Goal: Task Accomplishment & Management: Use online tool/utility

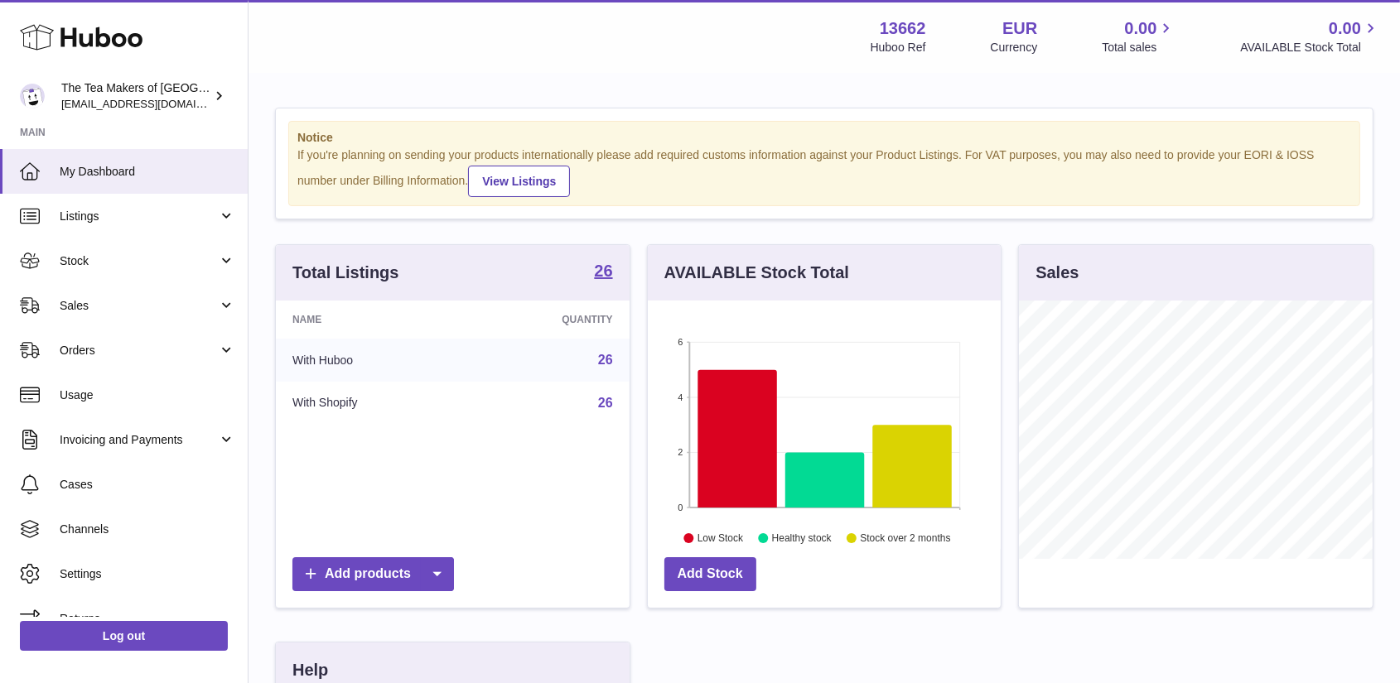
scroll to position [258, 353]
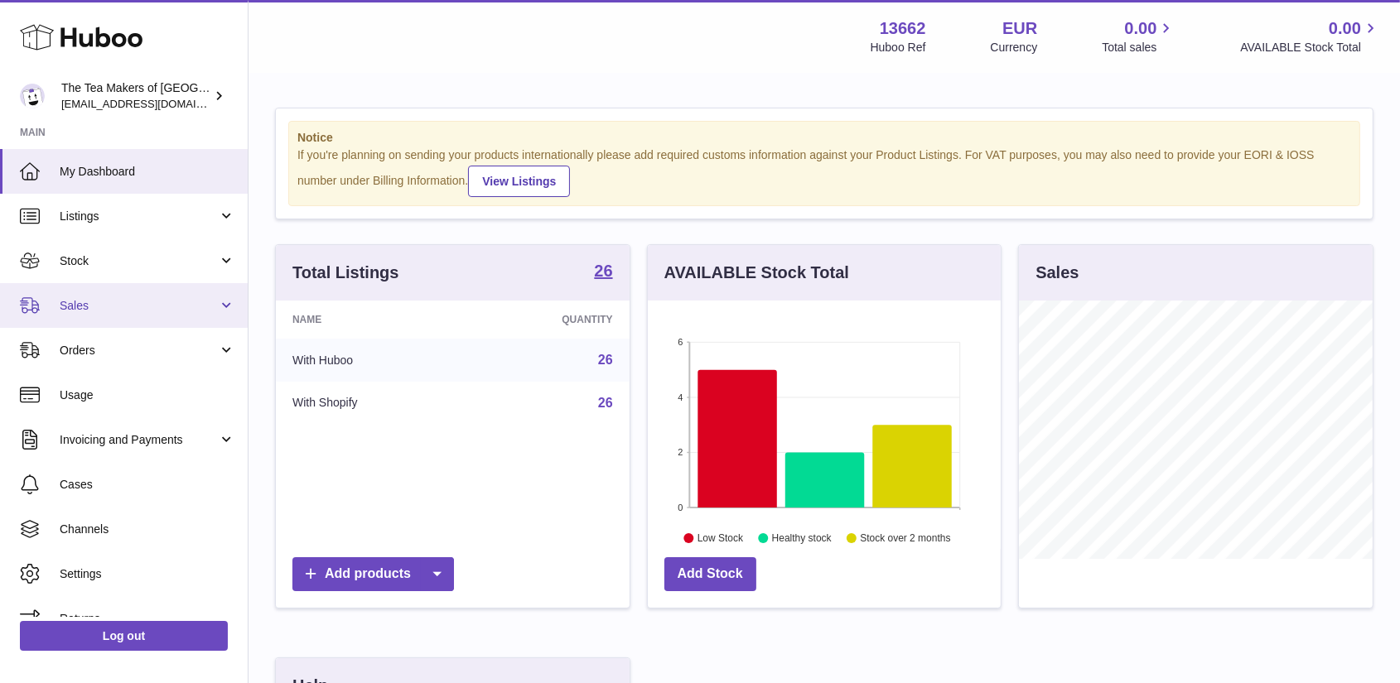
click at [101, 306] on span "Sales" at bounding box center [139, 306] width 158 height 16
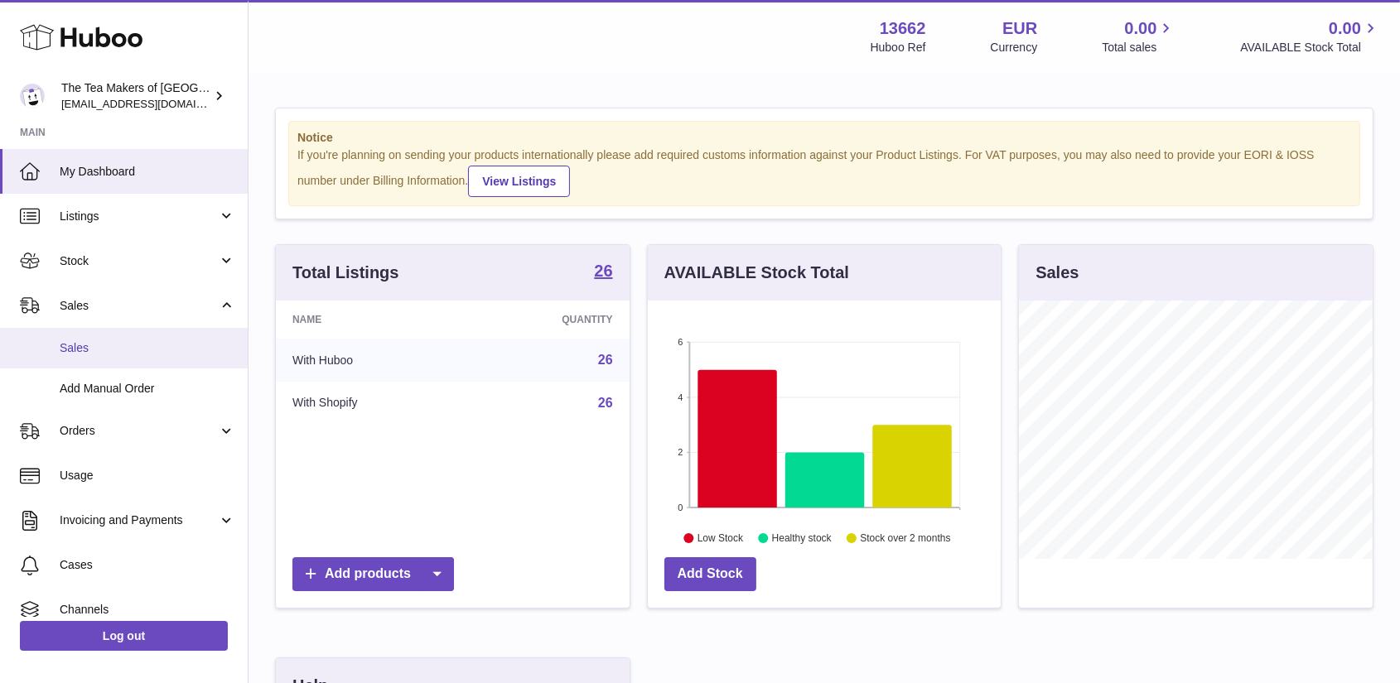
click at [99, 340] on span "Sales" at bounding box center [148, 348] width 176 height 16
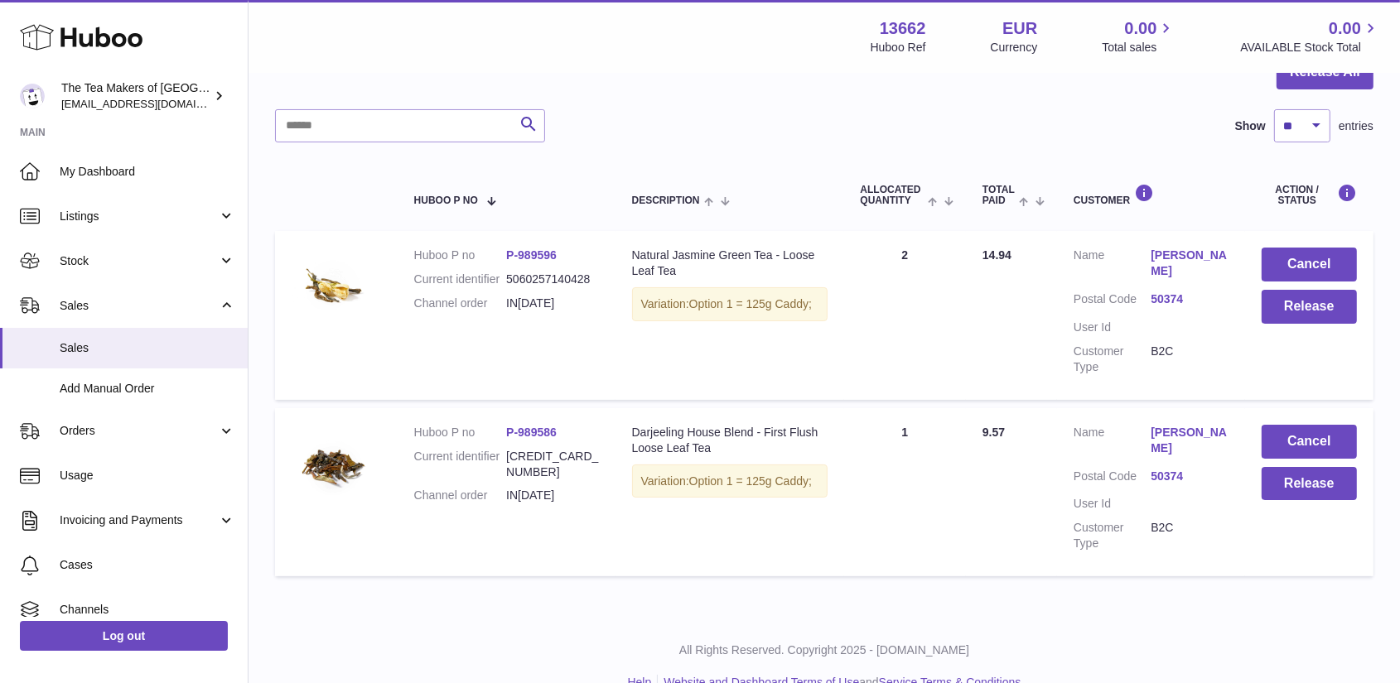
scroll to position [19, 0]
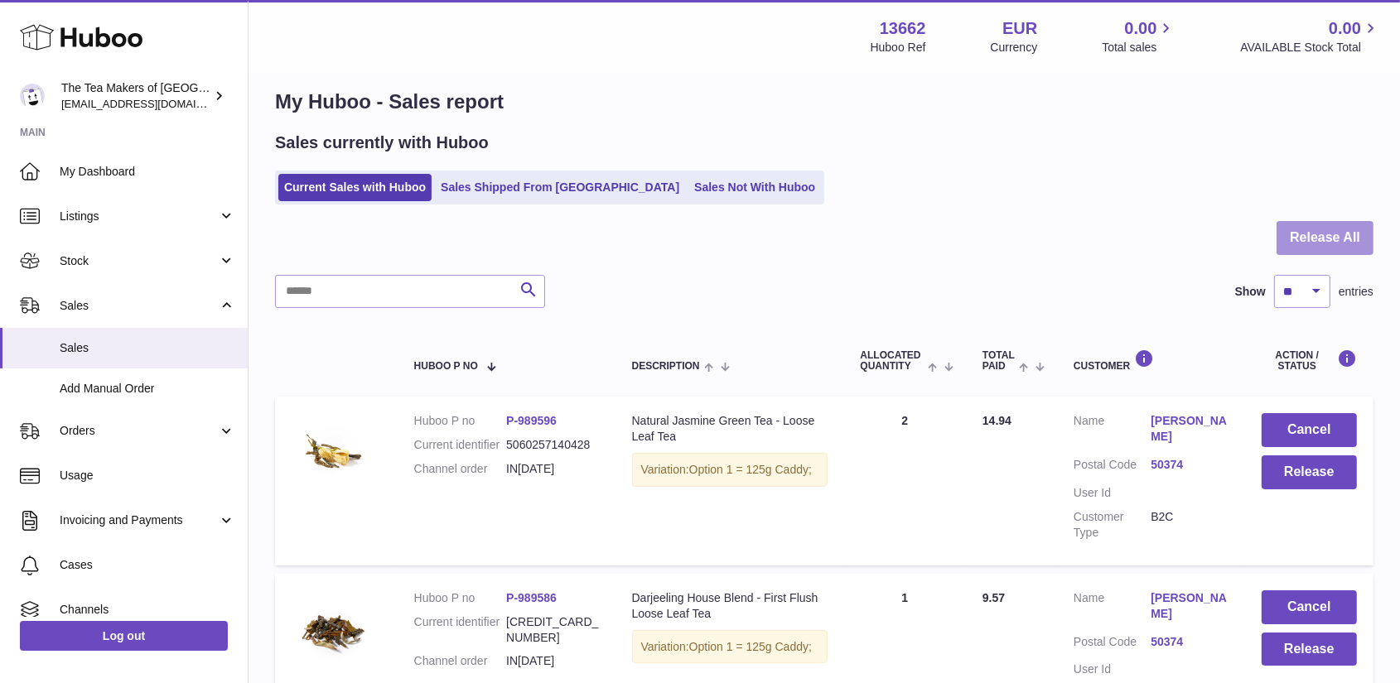
click at [1347, 229] on button "Release All" at bounding box center [1324, 238] width 97 height 34
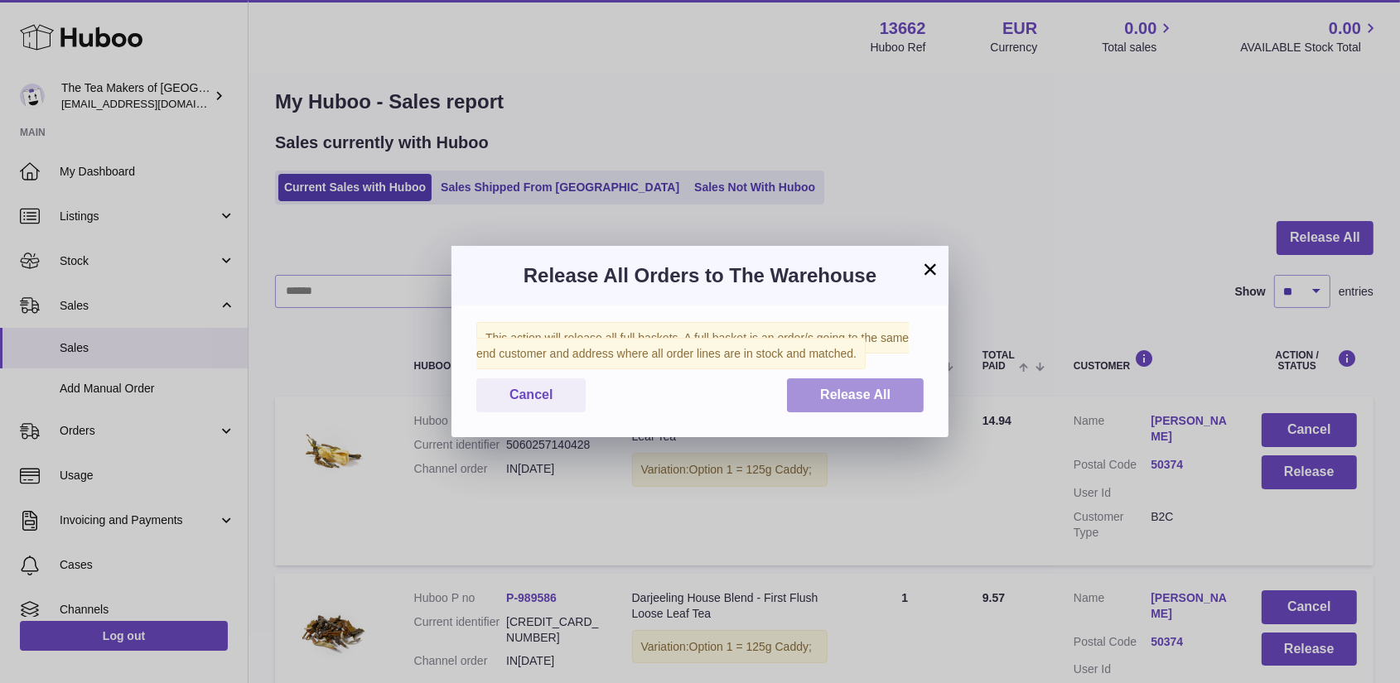
click at [858, 390] on span "Release All" at bounding box center [855, 395] width 70 height 14
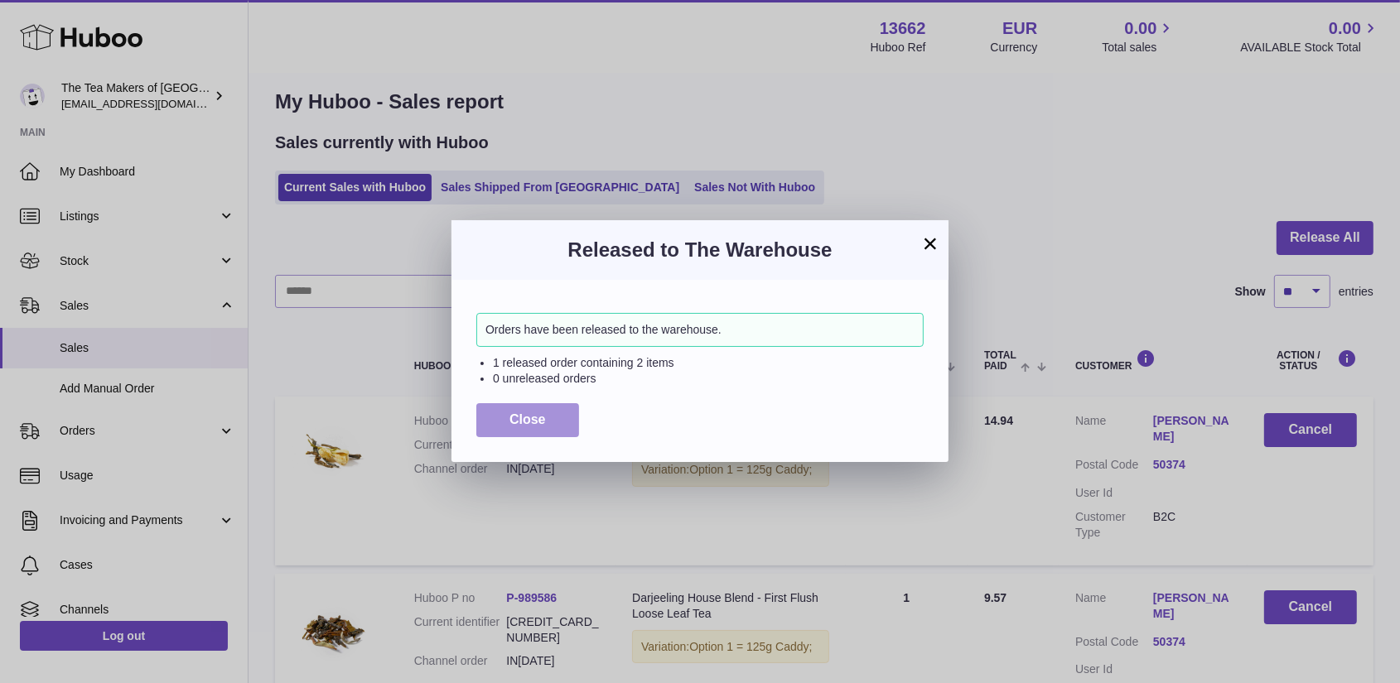
click at [540, 415] on span "Close" at bounding box center [527, 419] width 36 height 14
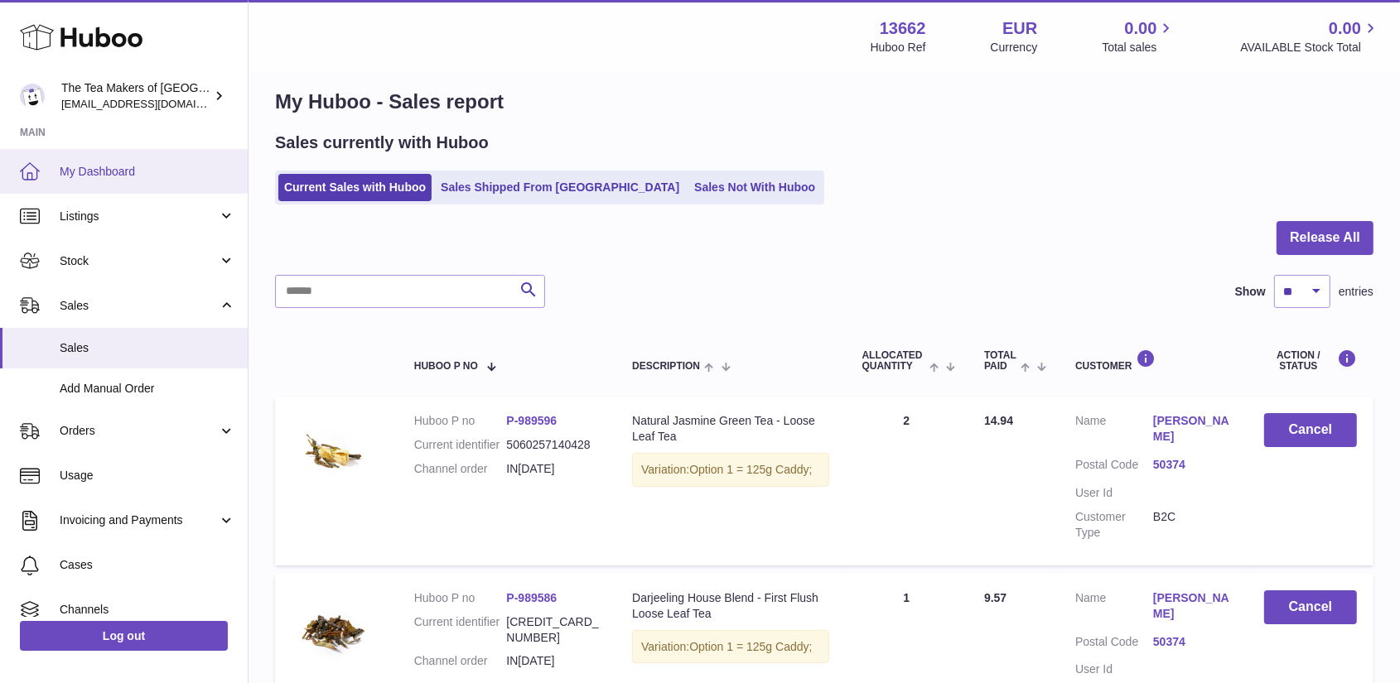
click at [103, 161] on link "My Dashboard" at bounding box center [124, 171] width 248 height 45
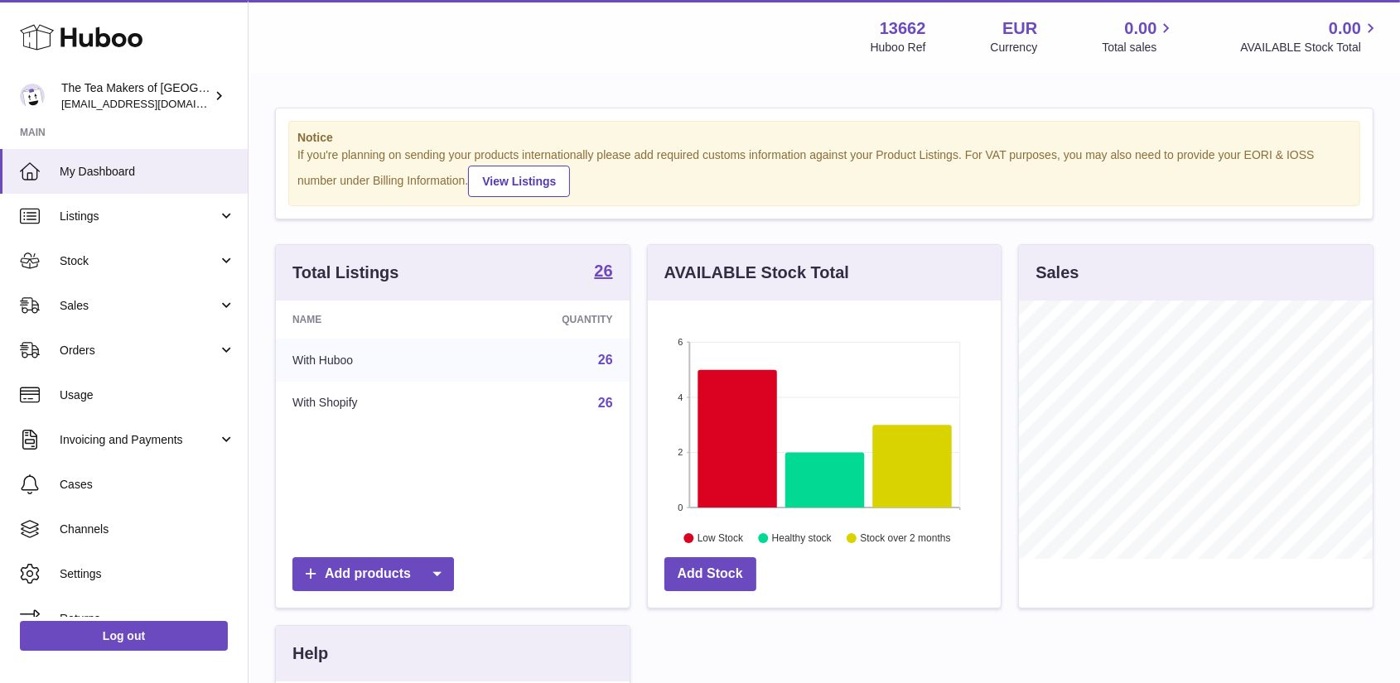
scroll to position [258, 353]
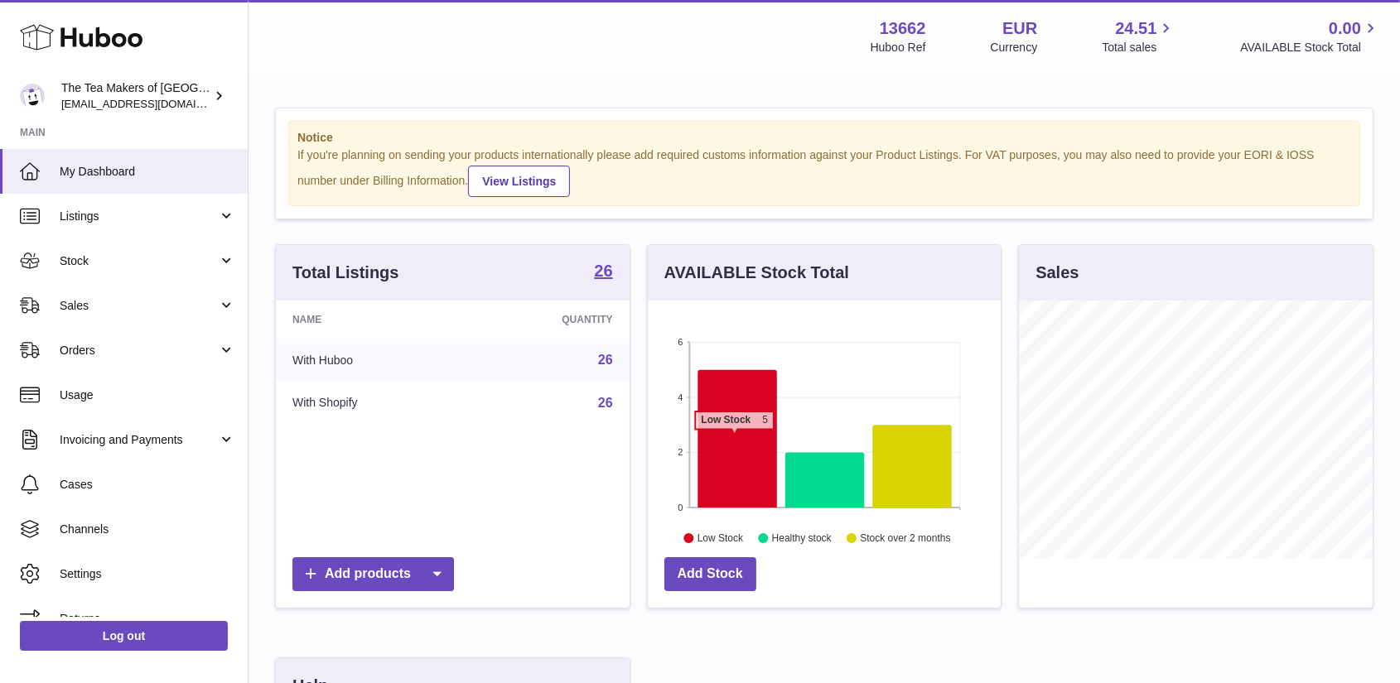
click at [734, 437] on icon at bounding box center [737, 439] width 80 height 138
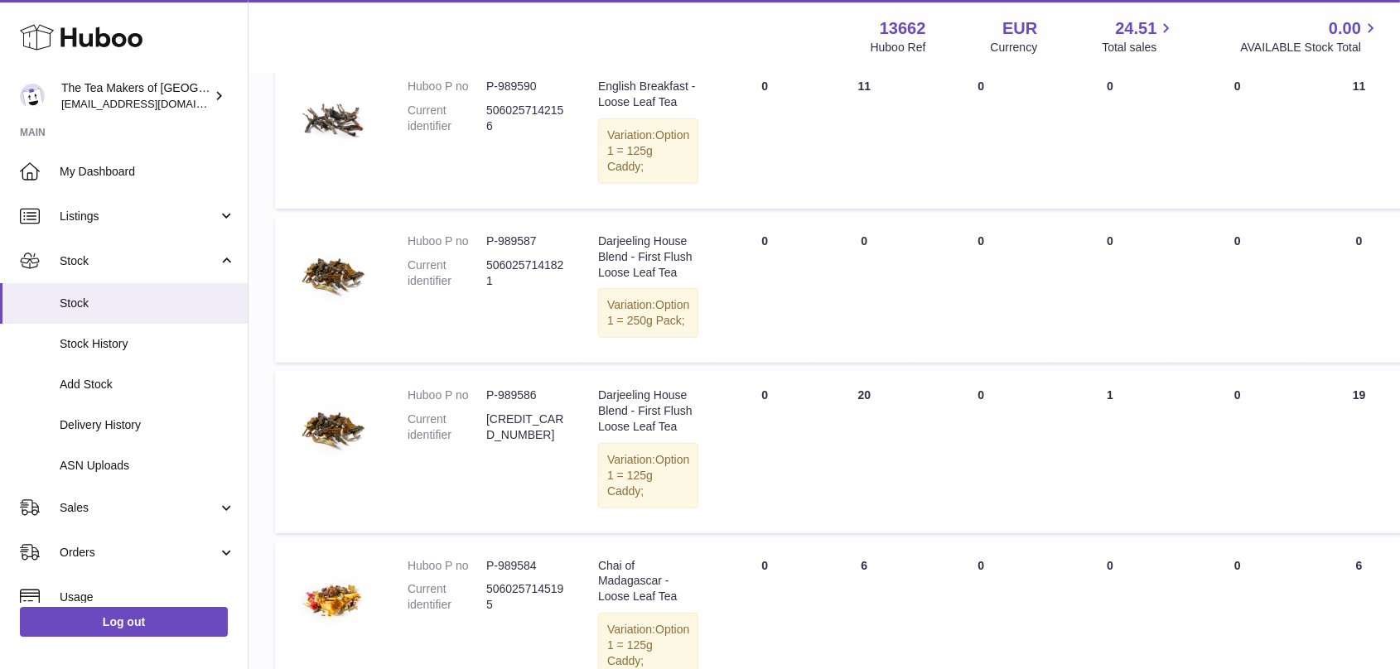
scroll to position [1453, 0]
